Goal: Information Seeking & Learning: Find specific page/section

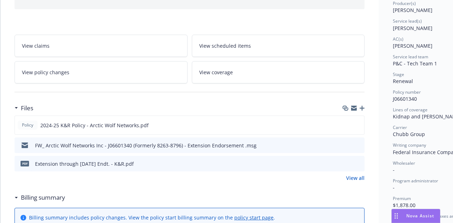
scroll to position [93, 0]
click at [358, 142] on icon "preview file" at bounding box center [358, 144] width 6 height 5
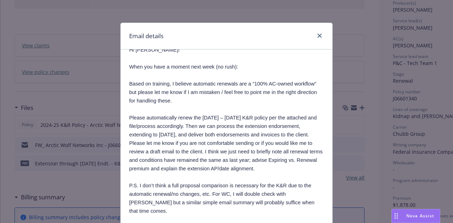
scroll to position [68, 0]
click at [318, 36] on icon "close" at bounding box center [319, 36] width 4 height 4
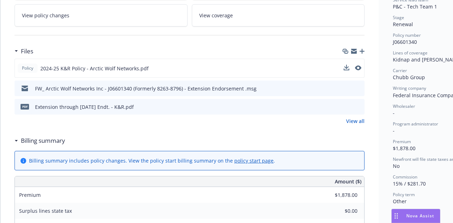
scroll to position [151, 0]
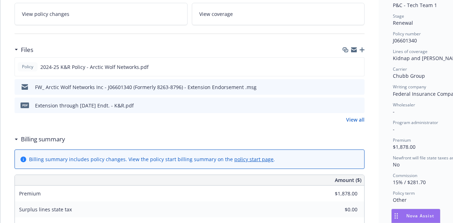
click at [355, 118] on link "View all" at bounding box center [355, 119] width 18 height 7
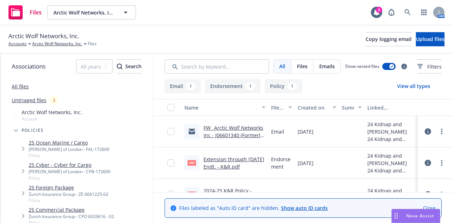
click at [226, 129] on link "FW_ Arctic Wolf Networks Inc - J06601340 (Formerly 8263-8796) - Extension Endor…" at bounding box center [233, 139] width 60 height 29
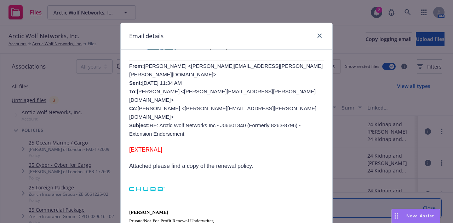
scroll to position [353, 0]
click at [319, 35] on link "close" at bounding box center [319, 35] width 8 height 8
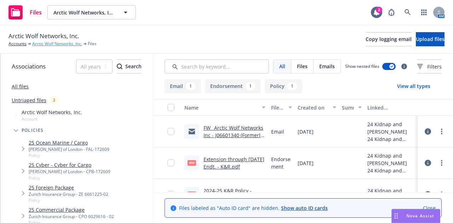
click at [47, 44] on link "Arctic Wolf Networks, Inc." at bounding box center [57, 44] width 50 height 6
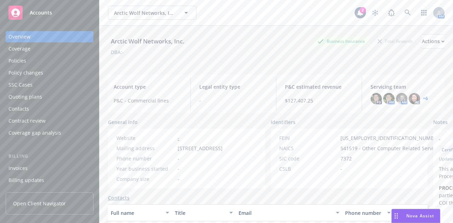
click at [35, 57] on div "Policies" at bounding box center [49, 60] width 82 height 11
